Goal: Check status: Check status

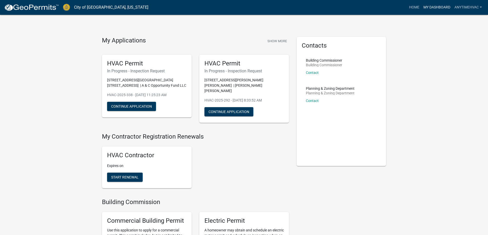
click at [438, 9] on link "My Dashboard" at bounding box center [437, 8] width 31 height 10
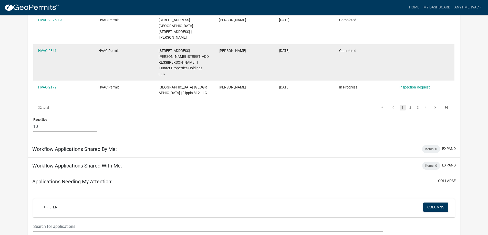
scroll to position [273, 0]
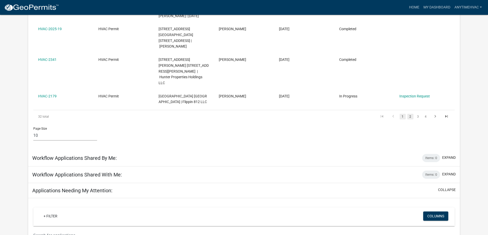
click at [407, 114] on link "2" at bounding box center [410, 117] width 6 height 6
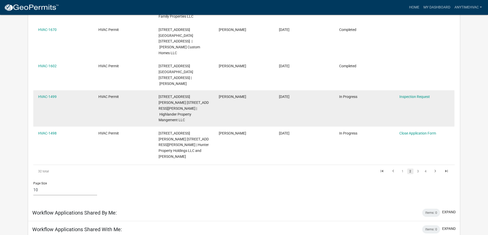
scroll to position [282, 0]
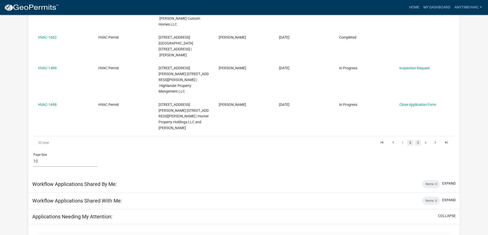
click at [417, 140] on link "3" at bounding box center [418, 143] width 6 height 6
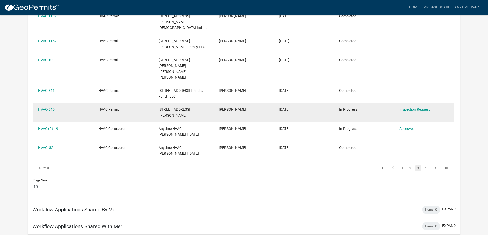
scroll to position [207, 0]
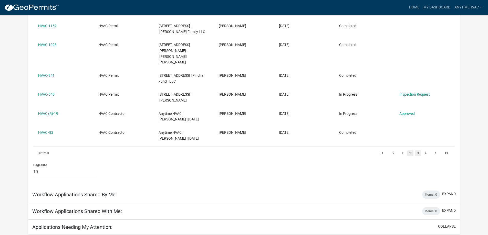
click at [409, 151] on link "2" at bounding box center [410, 154] width 6 height 6
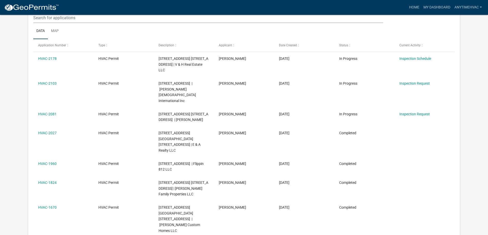
scroll to position [102, 0]
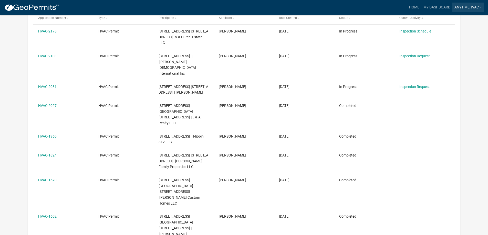
click at [468, 8] on link "Anytimehvac" at bounding box center [469, 8] width 32 height 10
click at [454, 40] on link "Logout" at bounding box center [463, 38] width 41 height 12
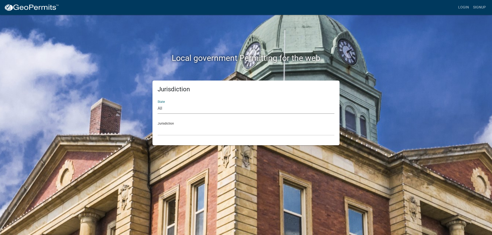
click at [169, 112] on select "All Colorado Georgia Indiana Iowa Kansas Minnesota Ohio South Carolina Wisconsin" at bounding box center [246, 109] width 177 height 11
select select "[US_STATE]"
click at [158, 104] on select "All Colorado Georgia Indiana Iowa Kansas Minnesota Ohio South Carolina Wisconsin" at bounding box center [246, 109] width 177 height 11
click at [175, 130] on select "City of Charlestown, Indiana City of Jeffersonville, Indiana City of Logansport…" at bounding box center [246, 130] width 177 height 11
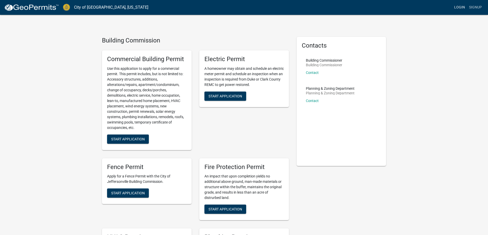
click at [465, 8] on link "Login" at bounding box center [459, 8] width 15 height 10
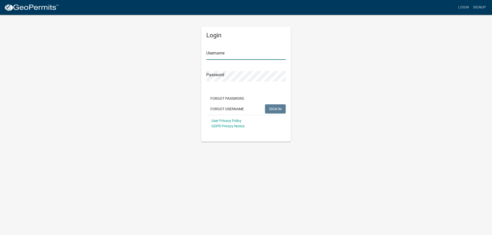
type input "Anytimehvac"
click at [247, 56] on input "Anytimehvac" at bounding box center [245, 54] width 79 height 11
click at [276, 110] on span "SIGN IN" at bounding box center [275, 109] width 13 height 4
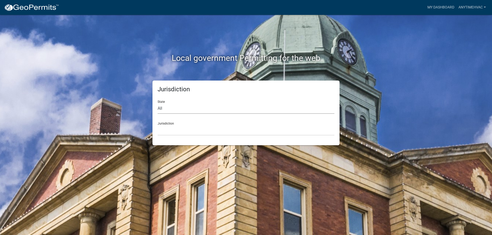
click at [175, 109] on select "All Colorado Georgia Indiana Iowa Kansas Minnesota Ohio South Carolina Wisconsin" at bounding box center [246, 109] width 177 height 11
select select "[US_STATE]"
click at [158, 104] on select "All Colorado Georgia Indiana Iowa Kansas Minnesota Ohio South Carolina Wisconsin" at bounding box center [246, 109] width 177 height 11
click at [174, 132] on select "City of Charlestown, Indiana City of Jeffersonville, Indiana City of Logansport…" at bounding box center [246, 130] width 177 height 11
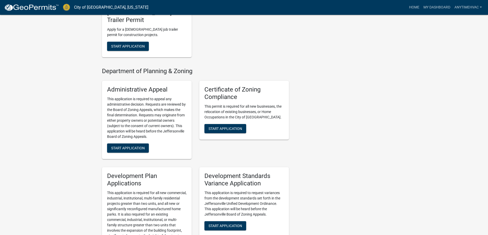
scroll to position [769, 0]
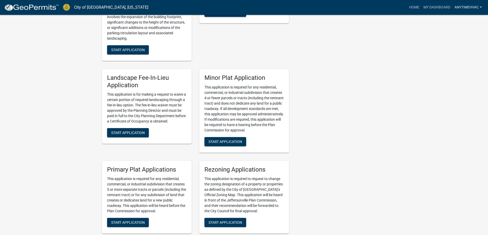
click at [468, 5] on link "Anytimehvac" at bounding box center [469, 8] width 32 height 10
click at [456, 19] on link "Account" at bounding box center [462, 21] width 44 height 12
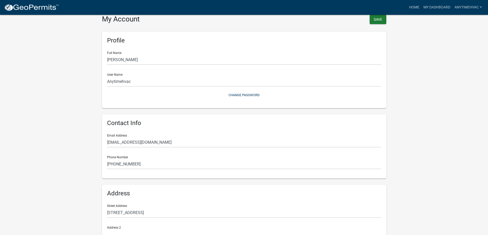
scroll to position [63, 0]
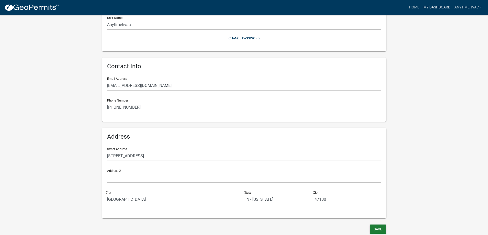
click at [435, 3] on link "My Dashboard" at bounding box center [437, 8] width 31 height 10
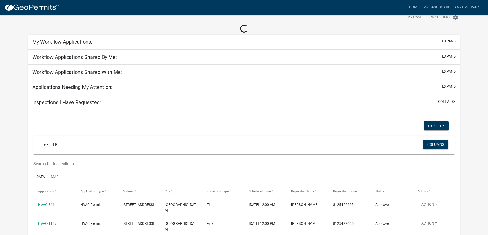
scroll to position [72, 0]
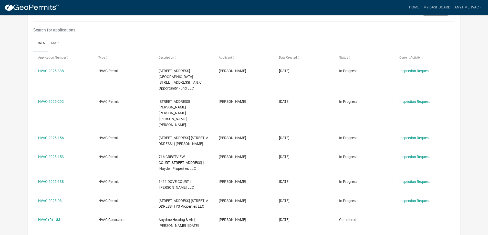
click at [45, 218] on link "HVAC (R)-183" at bounding box center [49, 220] width 22 height 4
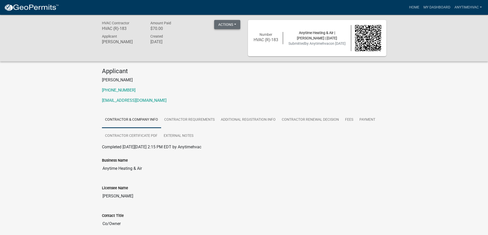
click at [227, 25] on button "Actions" at bounding box center [227, 24] width 26 height 9
click at [221, 55] on link "Printer Friendly" at bounding box center [234, 50] width 41 height 12
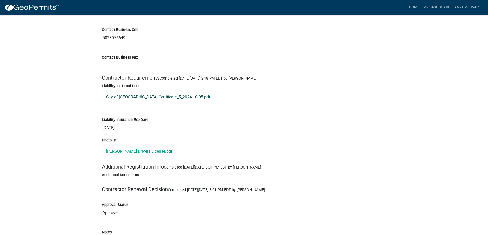
scroll to position [461, 0]
click at [173, 95] on link "City of [GEOGRAPHIC_DATA] Certificate_5_2024-10-05.pdf" at bounding box center [244, 96] width 284 height 12
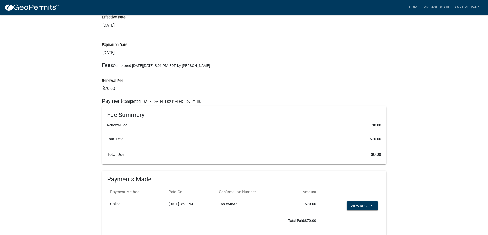
scroll to position [820, 0]
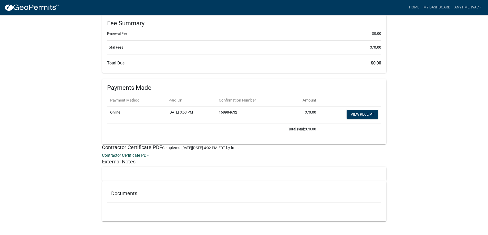
click at [131, 155] on link "Contractor Certificate PDF" at bounding box center [125, 155] width 47 height 5
